Goal: Obtain resource: Download file/media

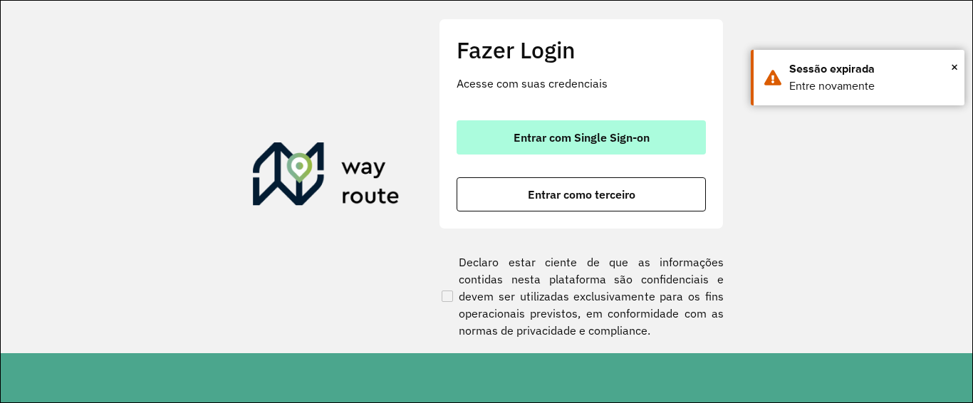
click at [616, 138] on span "Entrar com Single Sign-on" at bounding box center [582, 137] width 136 height 11
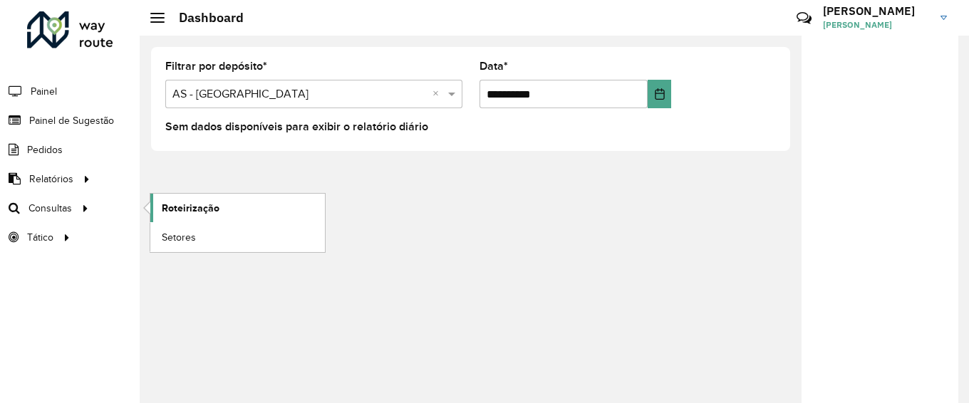
click at [188, 207] on span "Roteirização" at bounding box center [191, 208] width 58 height 15
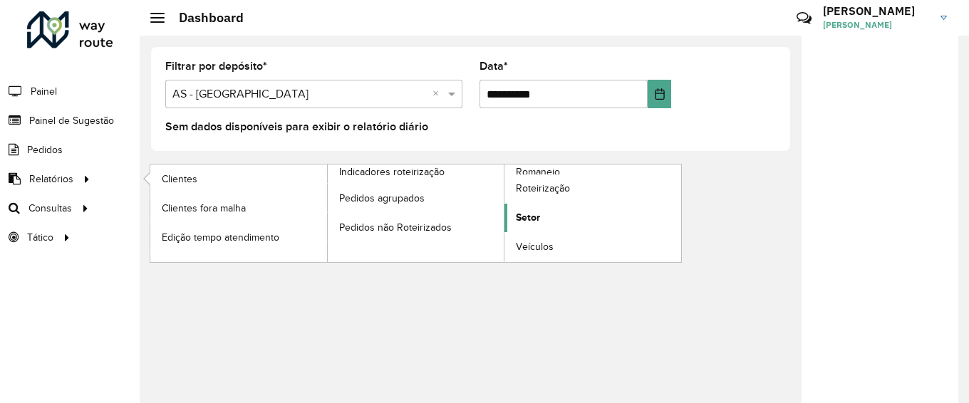
click at [529, 219] on span "Setor" at bounding box center [528, 217] width 24 height 15
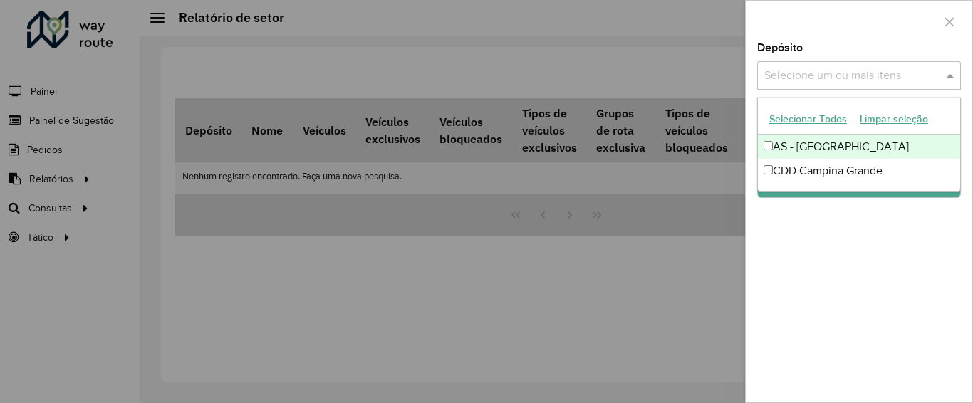
click at [812, 72] on input "text" at bounding box center [852, 76] width 182 height 17
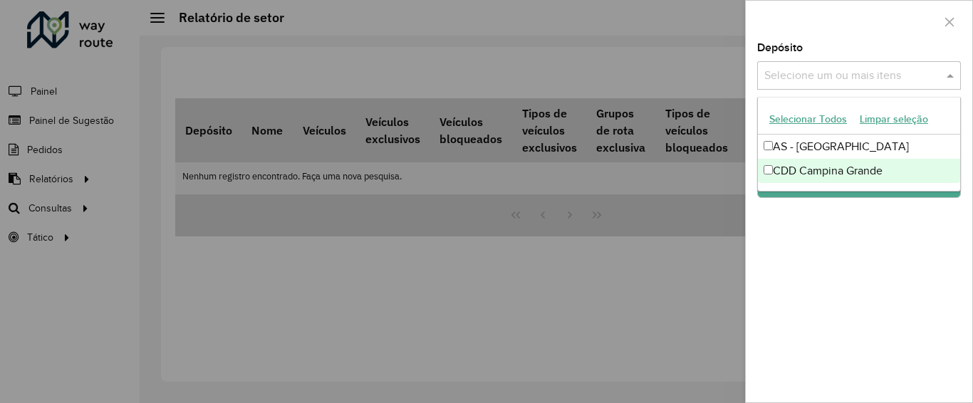
click at [795, 166] on div "CDD Campina Grande" at bounding box center [859, 171] width 202 height 24
click at [879, 211] on div "Depósito Selecione um ou mais itens CDD Campina Grande × × Grupo de Depósito Se…" at bounding box center [859, 223] width 227 height 360
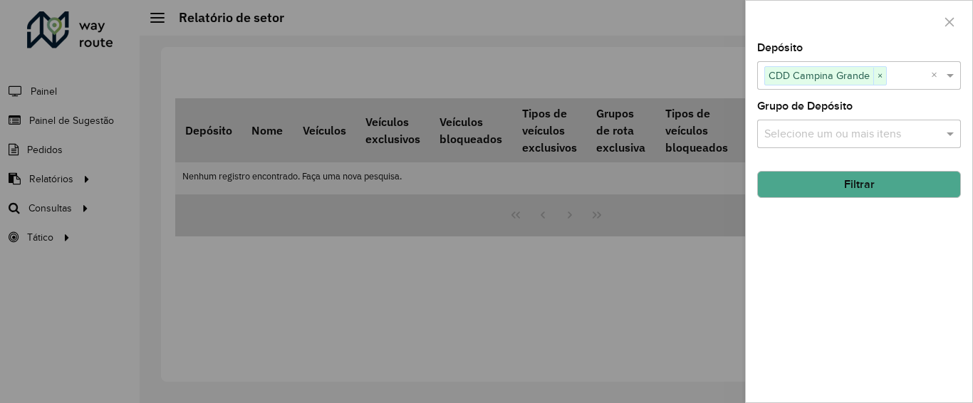
click at [868, 186] on button "Filtrar" at bounding box center [859, 184] width 204 height 27
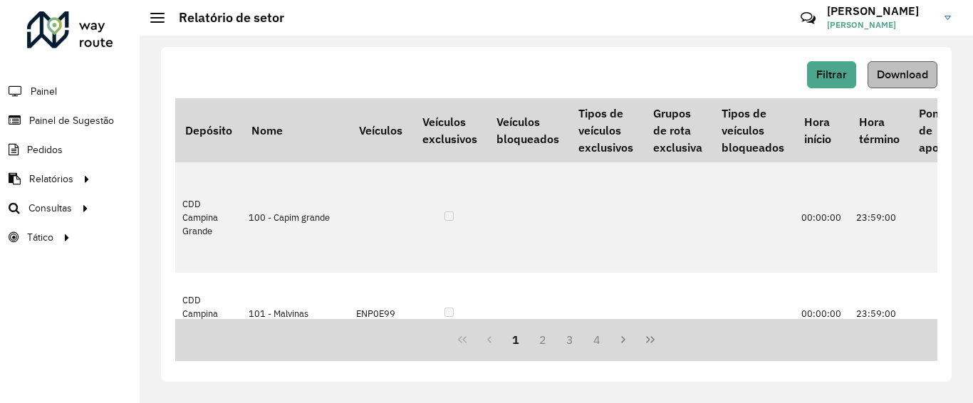
click at [897, 93] on div "Filtrar Download" at bounding box center [556, 79] width 762 height 37
click at [909, 69] on span "Download" at bounding box center [902, 74] width 51 height 12
